Goal: Book appointment/travel/reservation

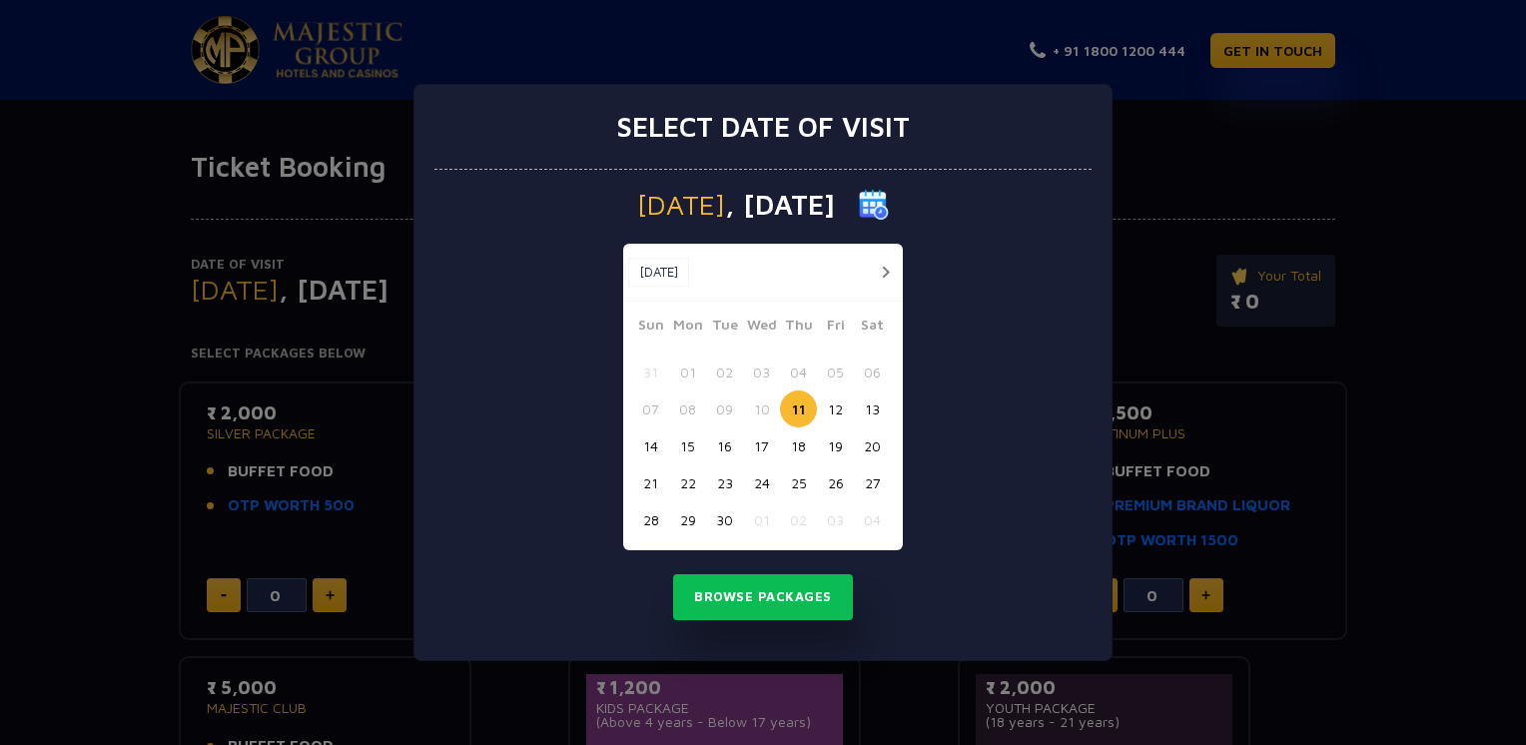
click at [886, 268] on button "button" at bounding box center [885, 272] width 25 height 25
click at [859, 370] on button "04" at bounding box center [872, 372] width 37 height 37
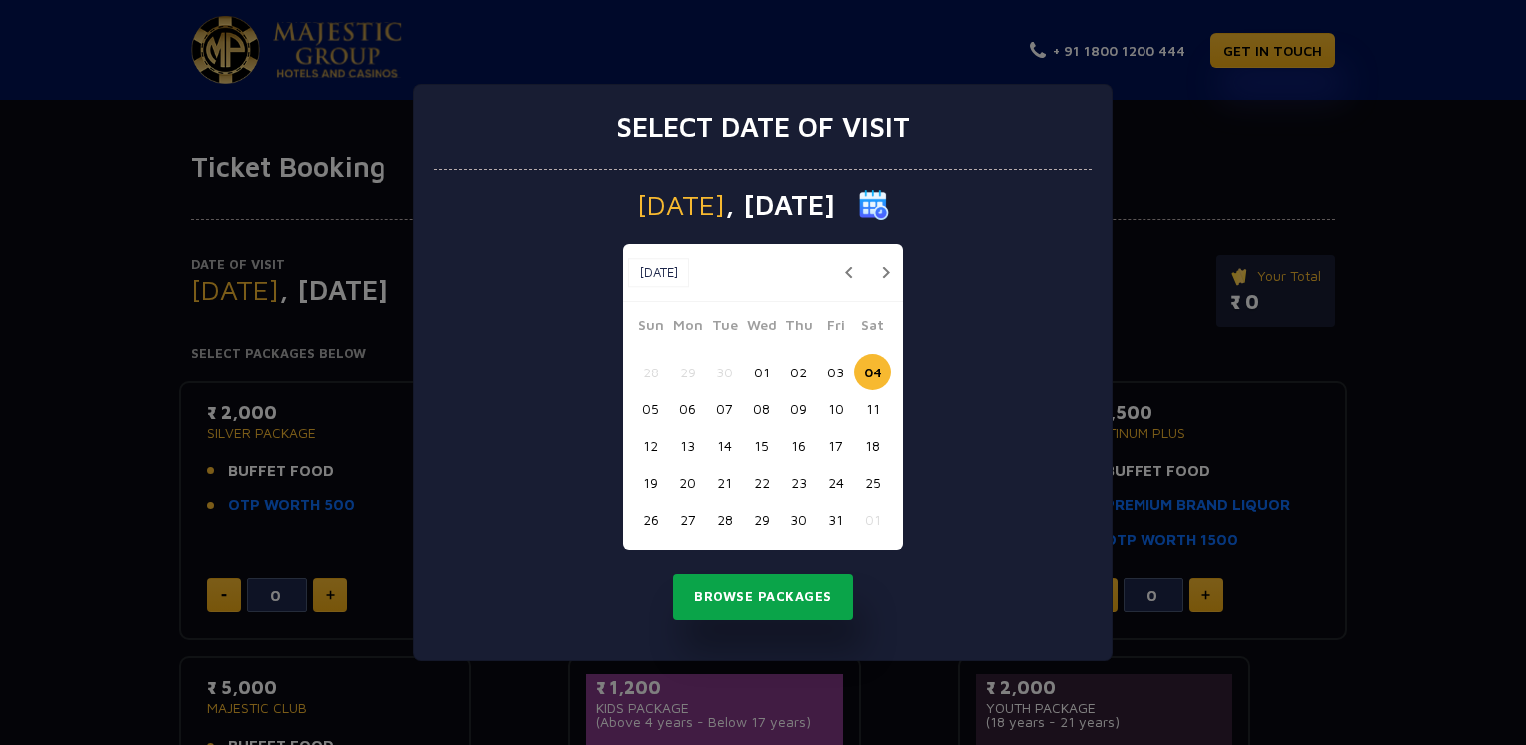
click at [768, 598] on button "Browse Packages" at bounding box center [763, 597] width 180 height 46
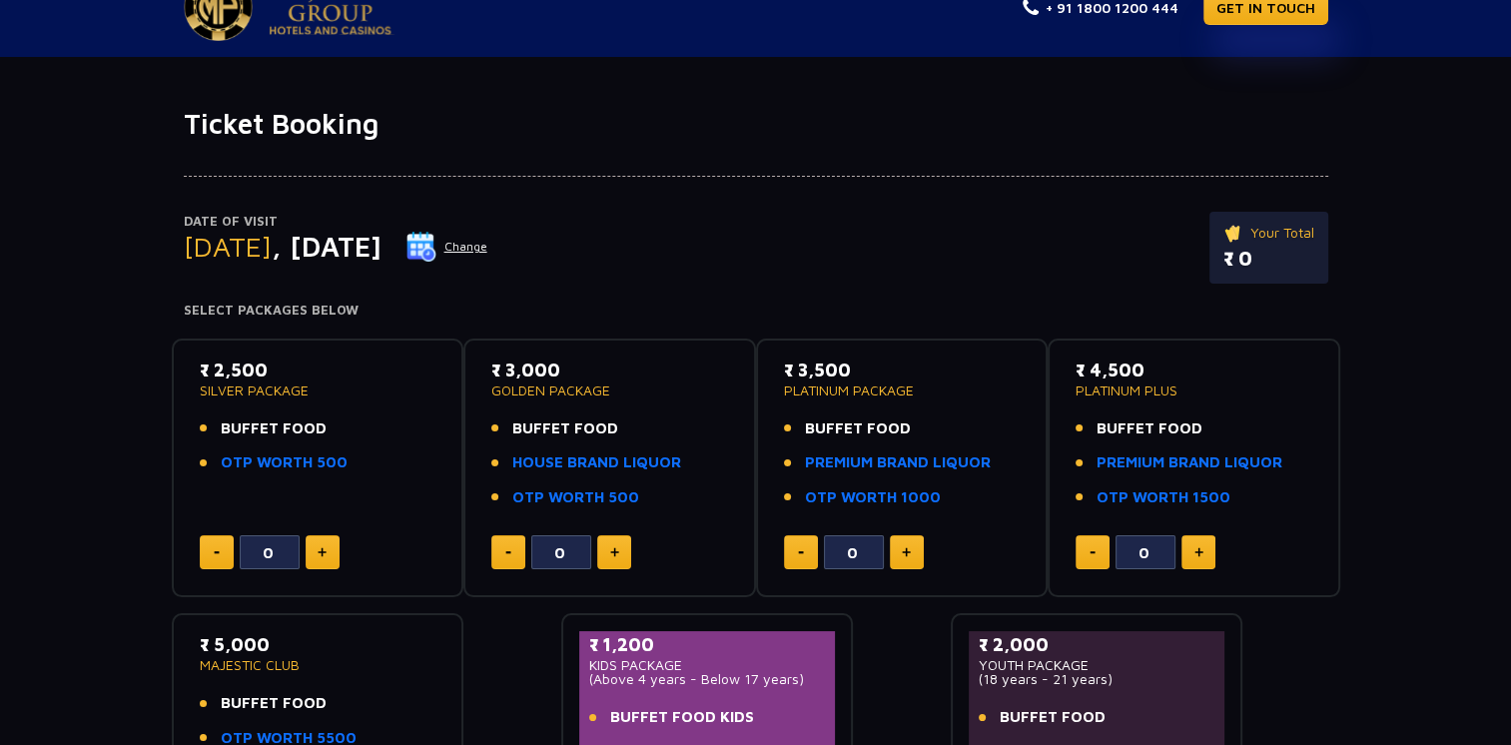
scroll to position [40, 0]
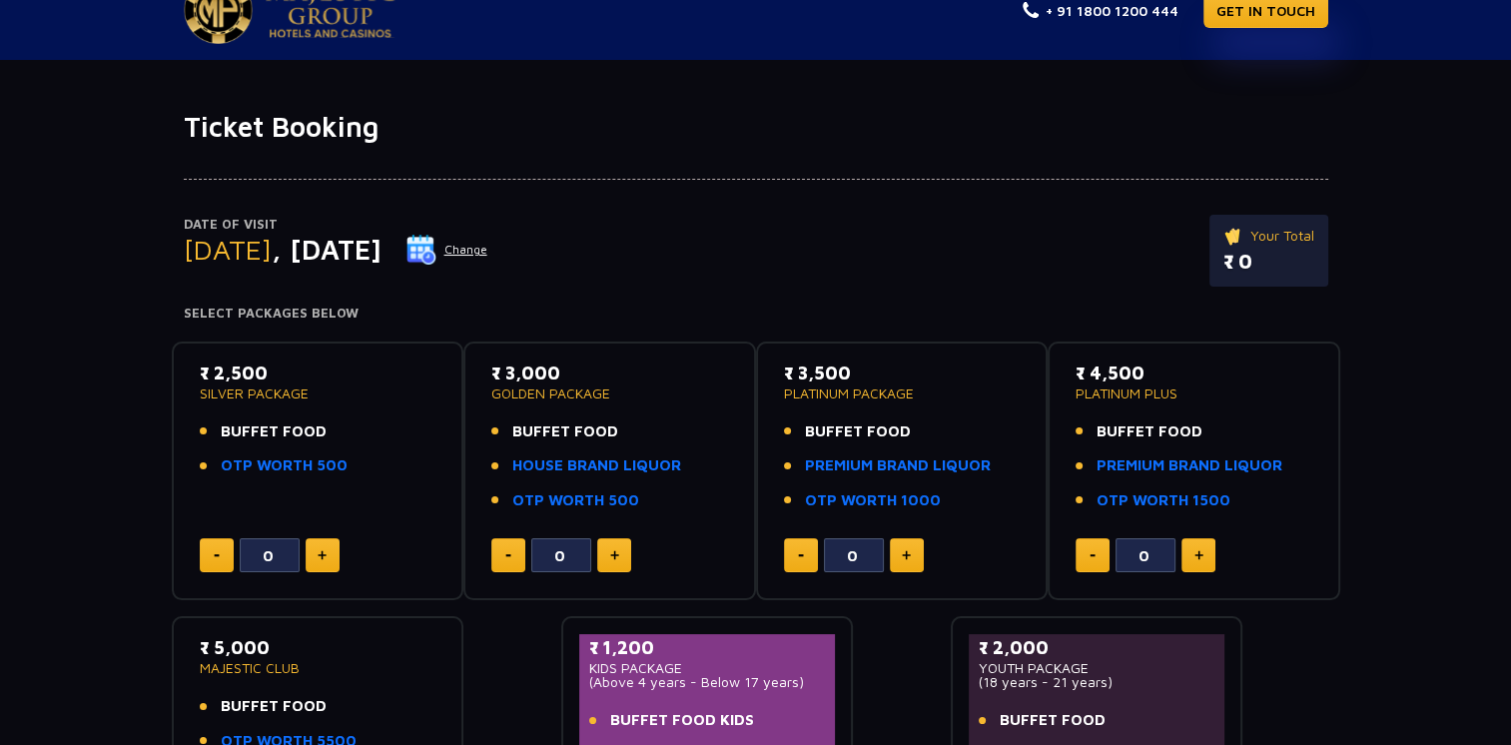
click at [488, 239] on button "Change" at bounding box center [446, 250] width 83 height 32
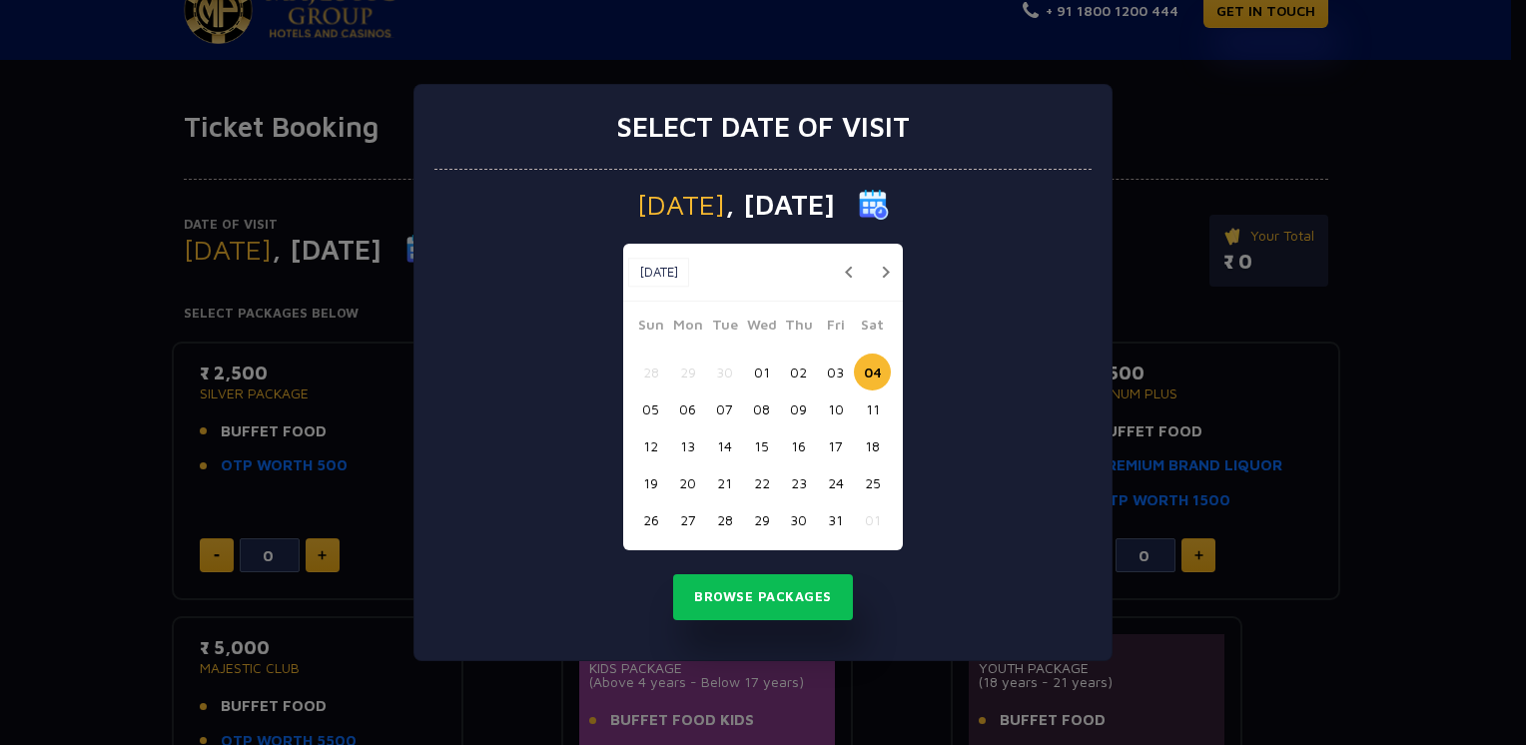
click at [799, 373] on button "02" at bounding box center [798, 372] width 37 height 37
click at [749, 586] on button "Browse Packages" at bounding box center [763, 597] width 180 height 46
